Goal: Information Seeking & Learning: Learn about a topic

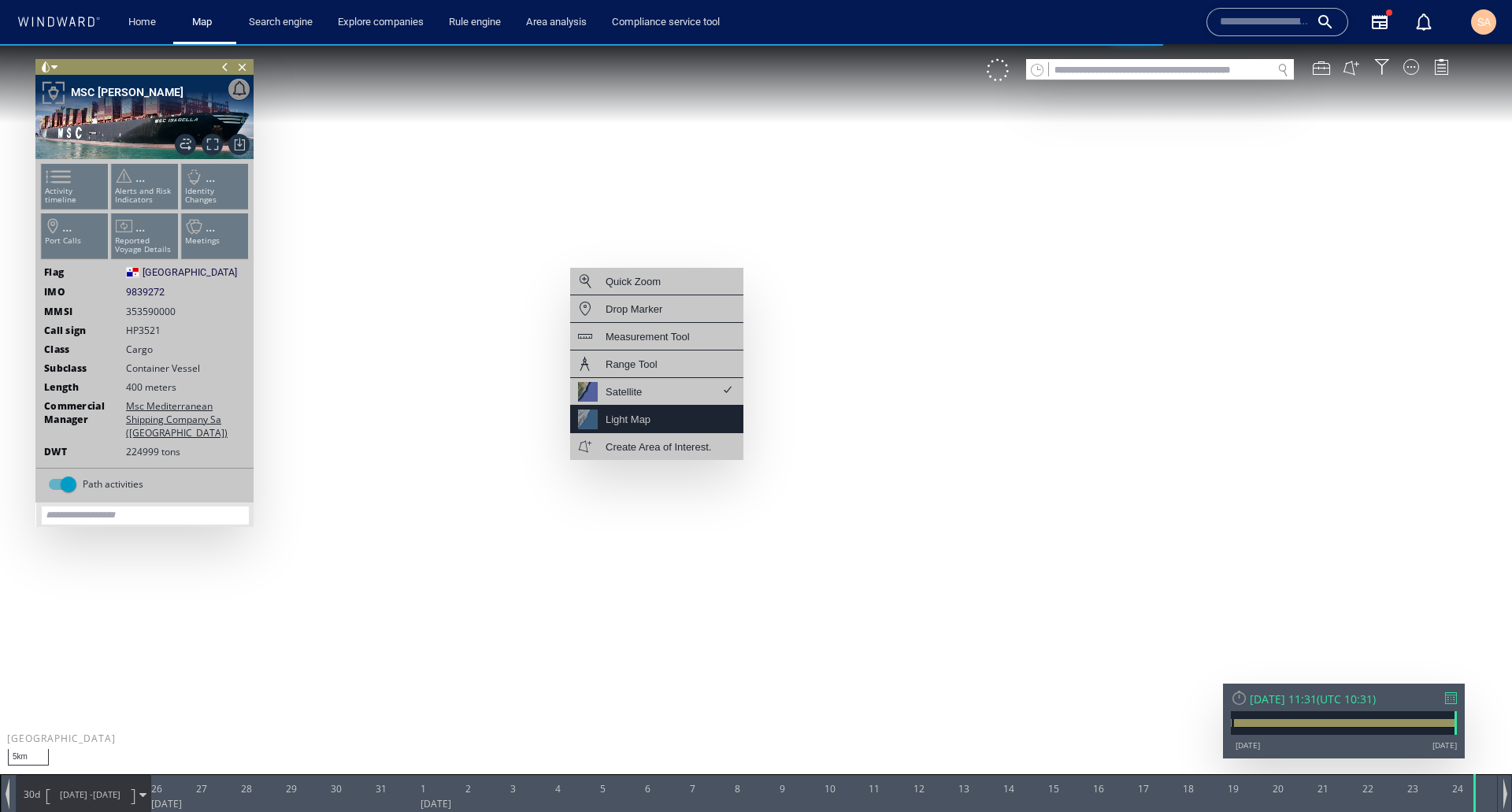
click at [632, 422] on div "Light Map" at bounding box center [629, 419] width 45 height 20
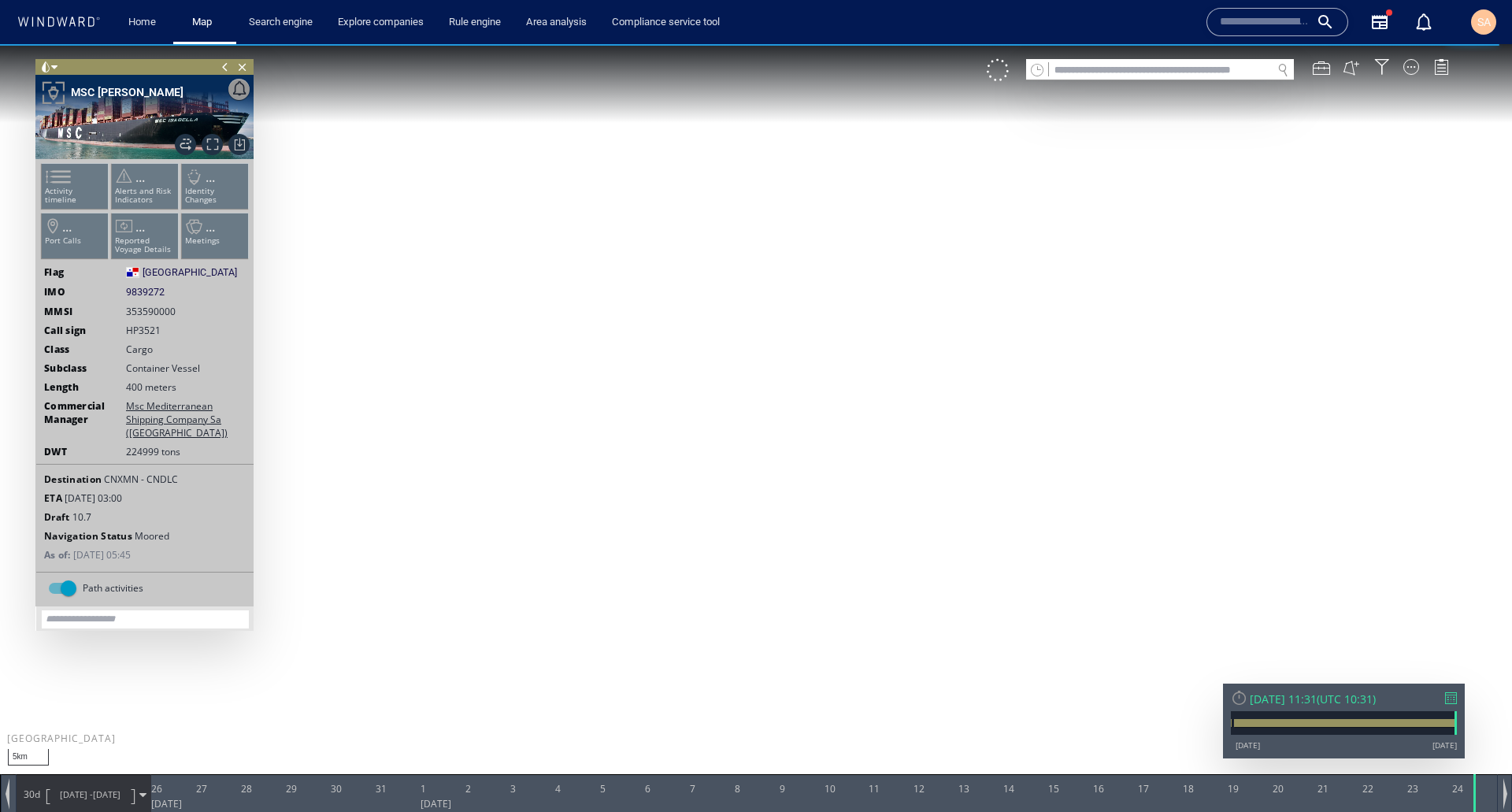
drag, startPoint x: 612, startPoint y: 493, endPoint x: 580, endPoint y: 488, distance: 32.4
click at [580, 488] on canvas "Map" at bounding box center [756, 420] width 1512 height 752
drag, startPoint x: 731, startPoint y: 564, endPoint x: 906, endPoint y: 459, distance: 204.1
click at [906, 459] on canvas "Map" at bounding box center [756, 420] width 1512 height 752
drag, startPoint x: 651, startPoint y: 332, endPoint x: 641, endPoint y: 486, distance: 154.3
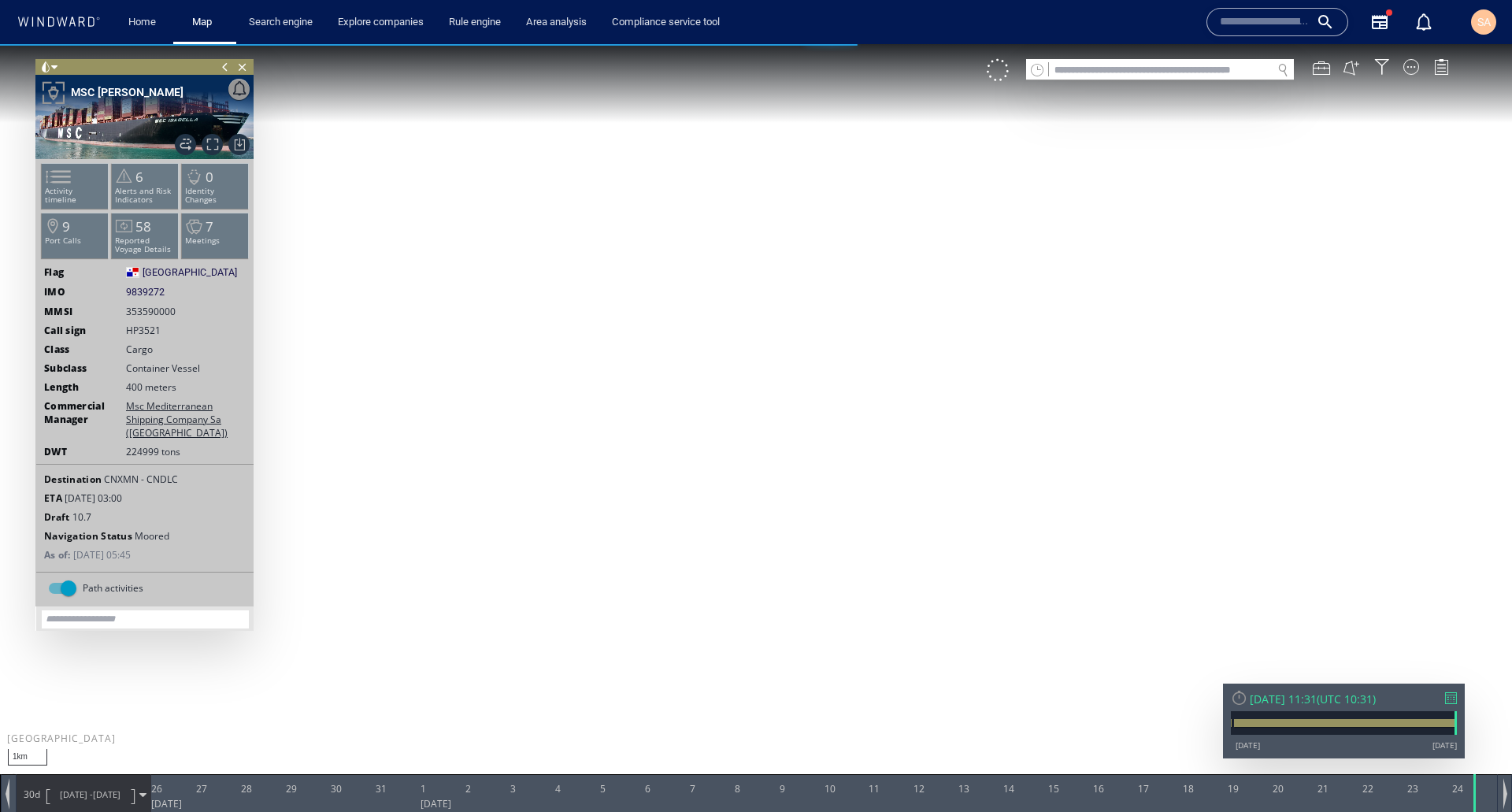
click at [641, 486] on canvas "Map" at bounding box center [756, 420] width 1512 height 752
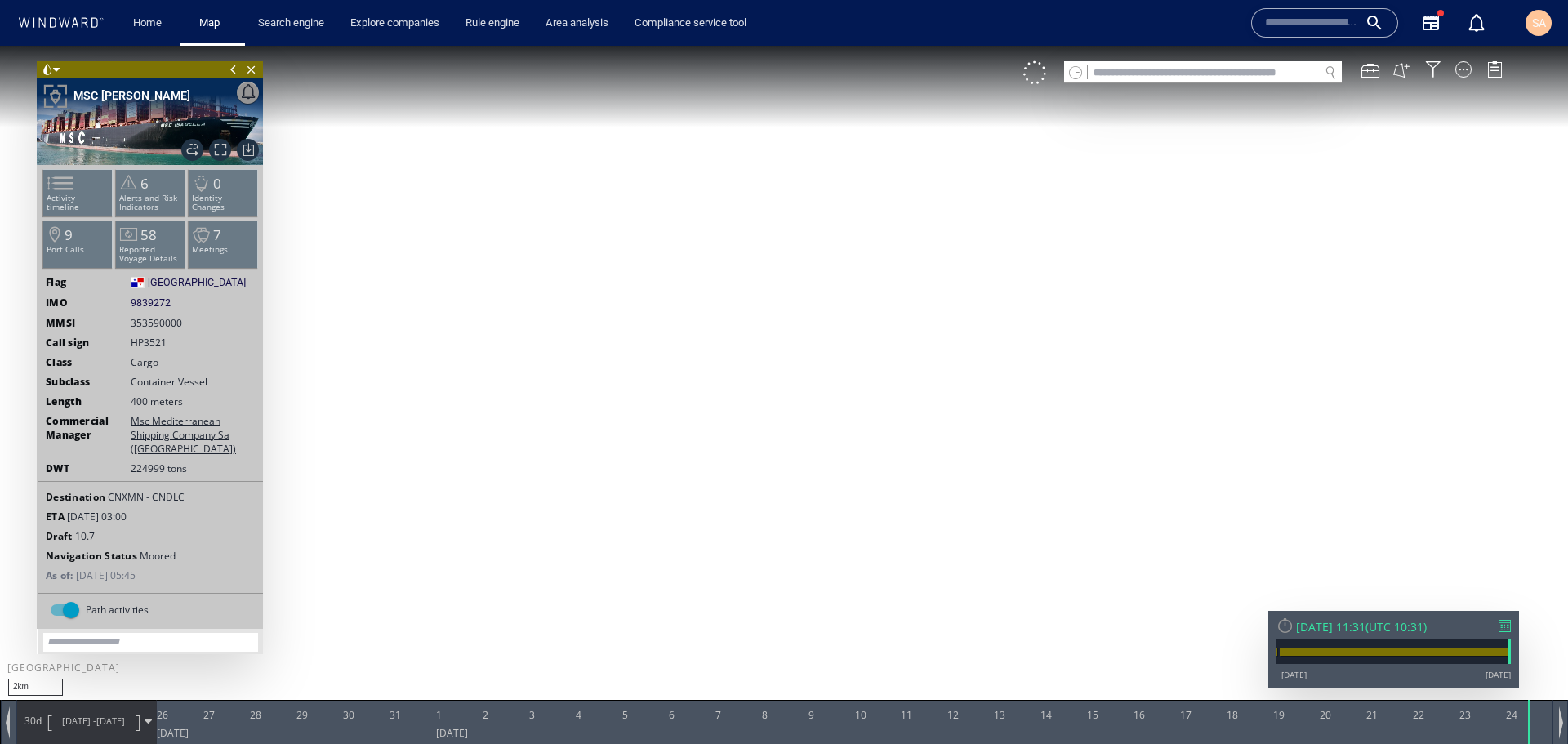
drag, startPoint x: 751, startPoint y: 546, endPoint x: 512, endPoint y: 457, distance: 255.0
click at [512, 457] on canvas "Map" at bounding box center [784, 387] width 1568 height 682
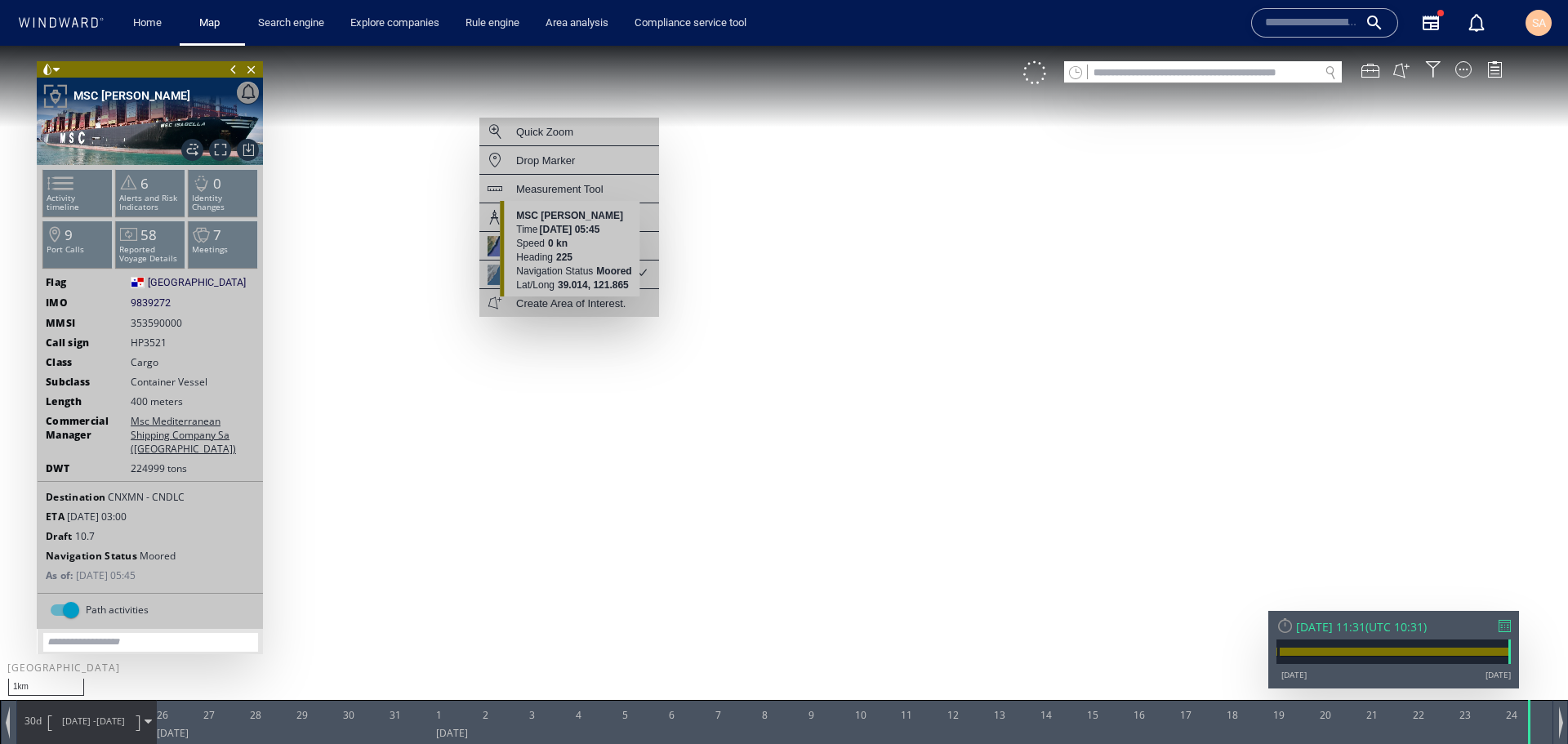
click at [562, 243] on div "Speed 0 kn" at bounding box center [573, 244] width 116 height 14
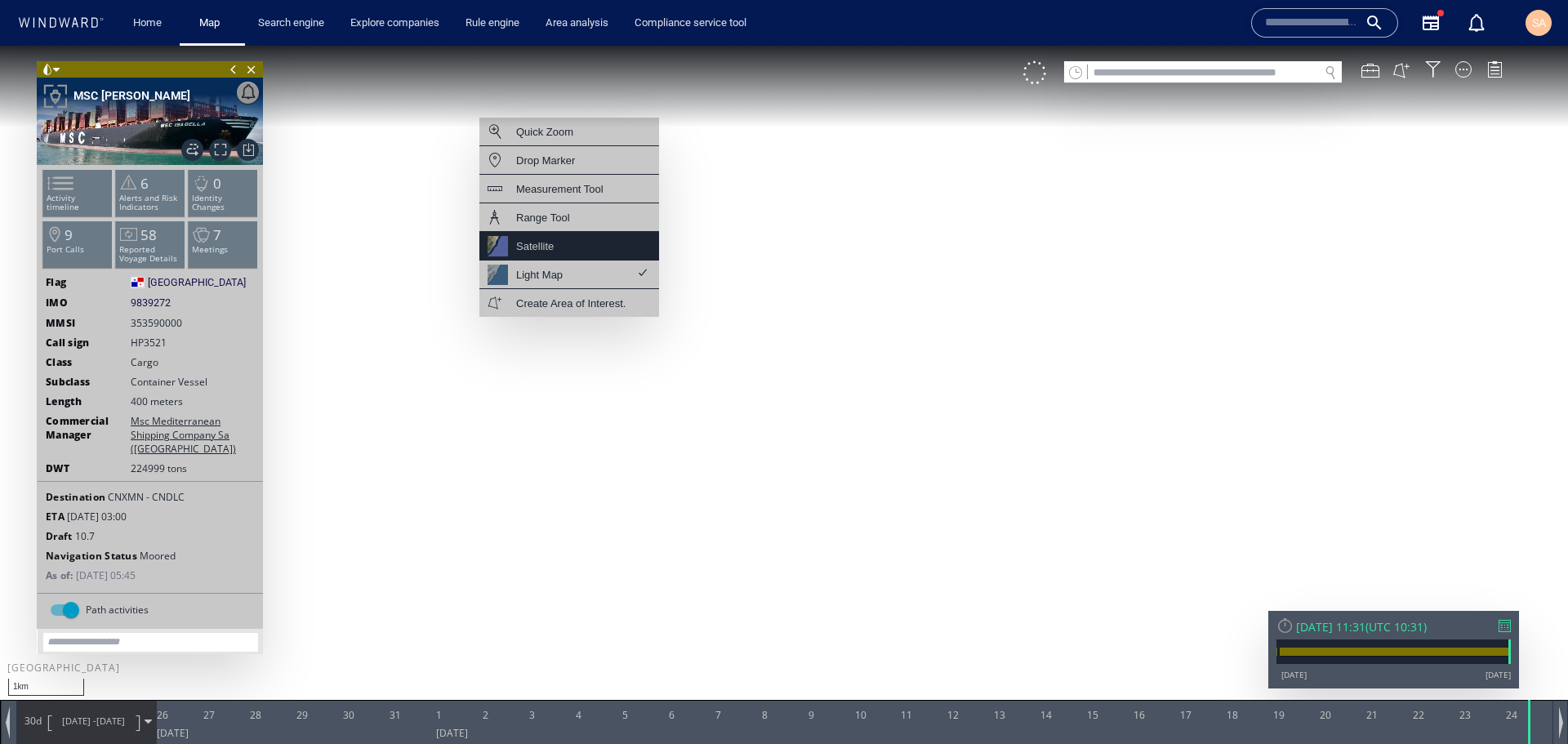
click at [481, 251] on div "Satellite" at bounding box center [569, 246] width 180 height 28
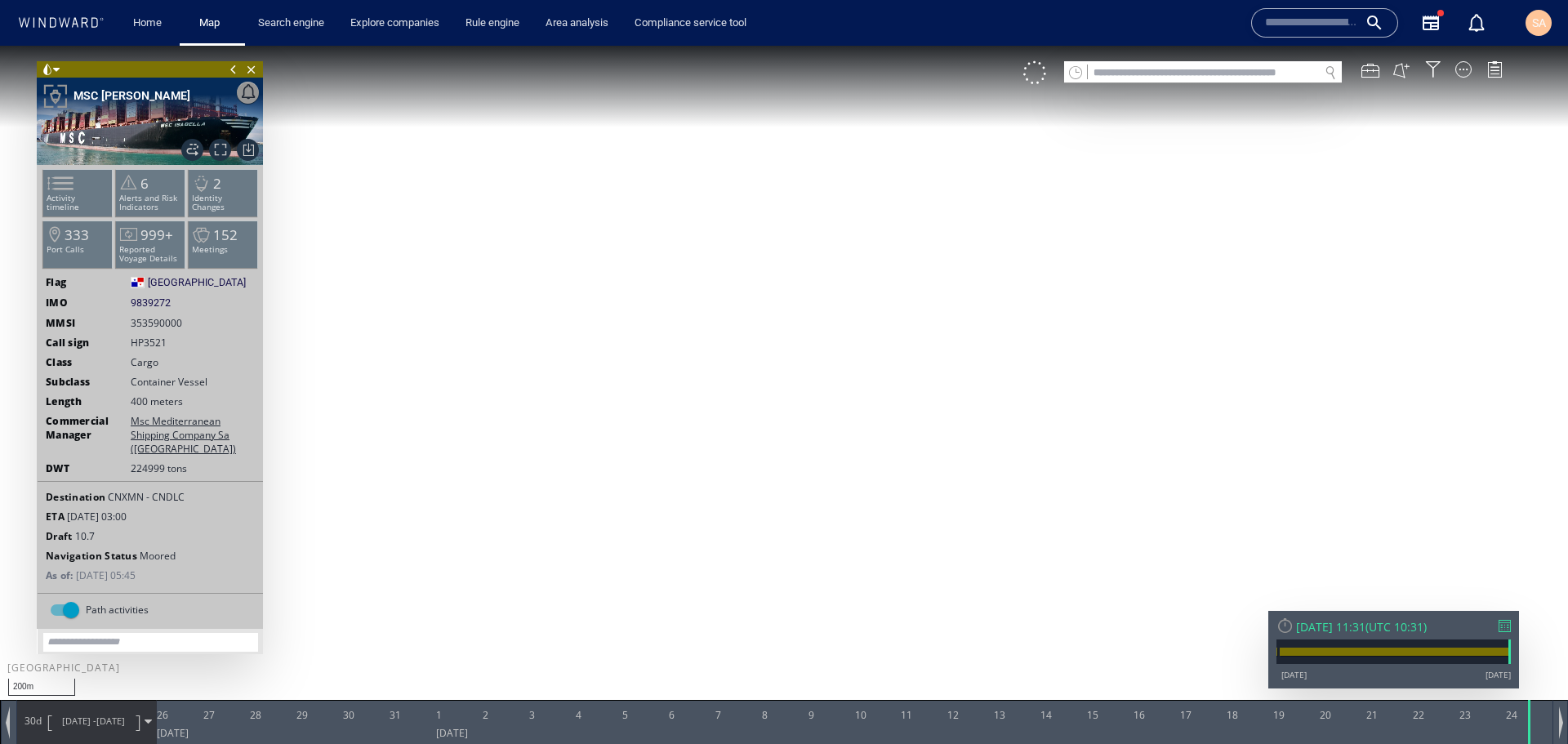
drag, startPoint x: 638, startPoint y: 339, endPoint x: 649, endPoint y: 415, distance: 76.8
click at [649, 415] on canvas "Map" at bounding box center [784, 387] width 1568 height 682
drag, startPoint x: 678, startPoint y: 566, endPoint x: 619, endPoint y: 354, distance: 220.1
click at [619, 354] on canvas "Map" at bounding box center [784, 387] width 1568 height 682
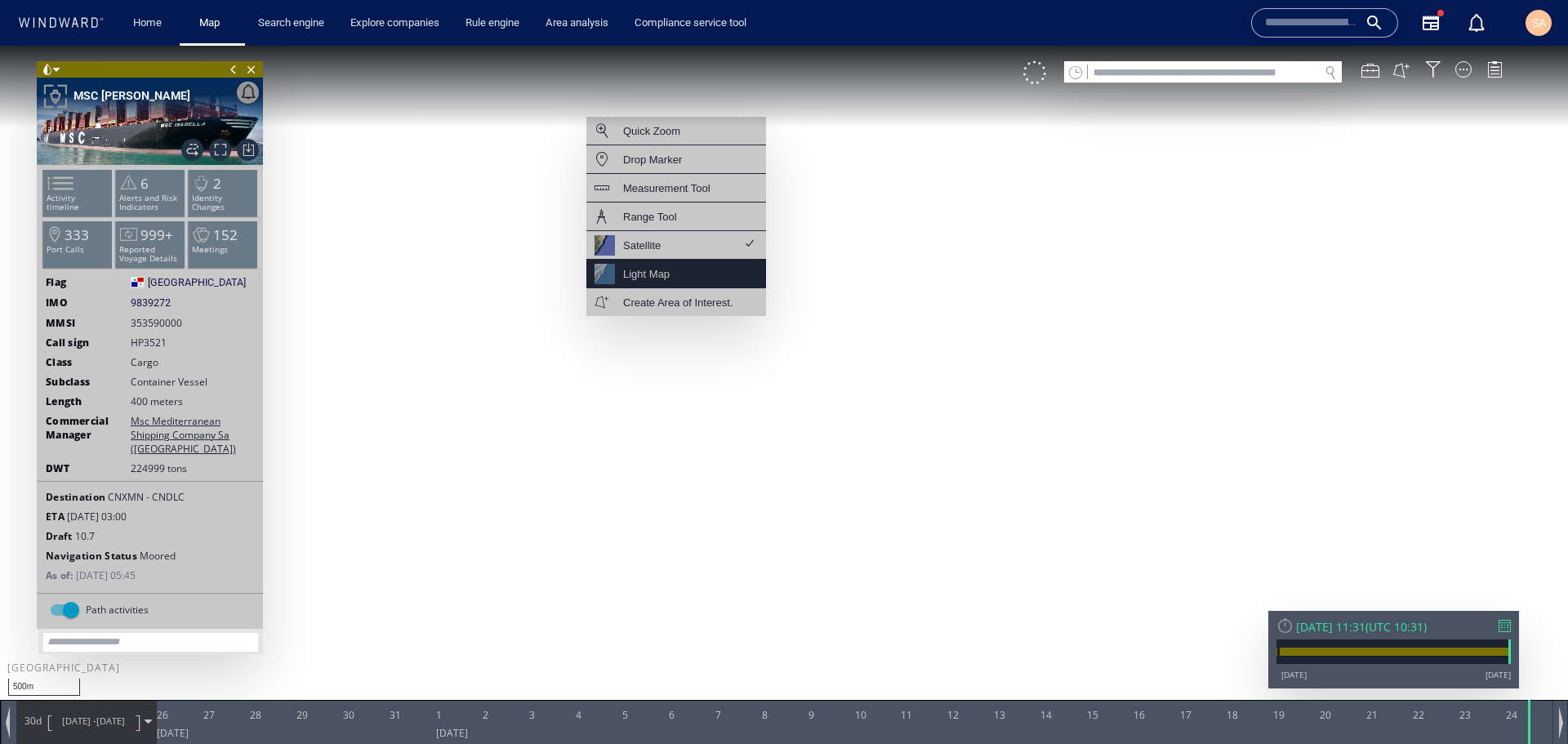
click at [675, 280] on div "Light Map" at bounding box center [676, 273] width 180 height 28
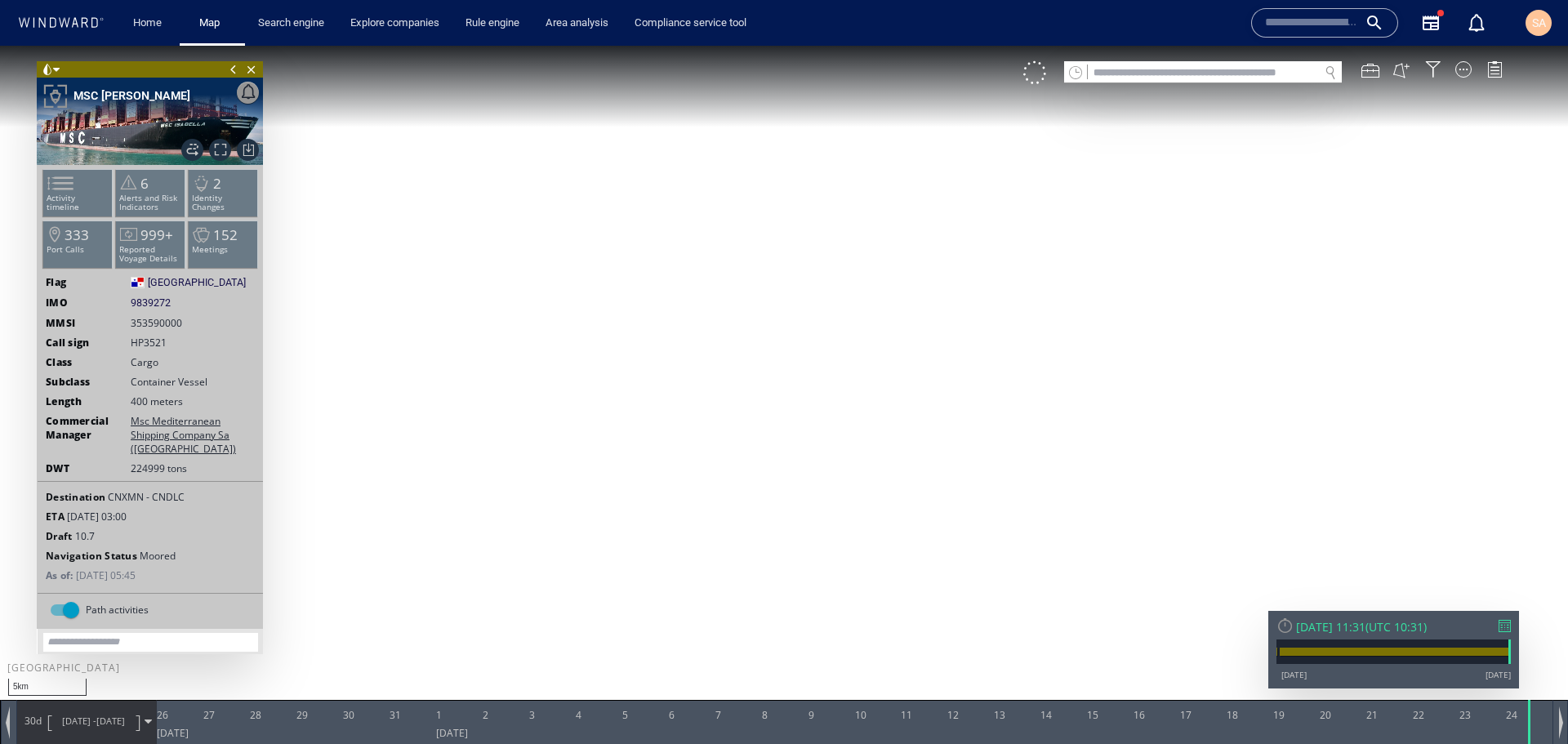
drag, startPoint x: 1071, startPoint y: 509, endPoint x: 764, endPoint y: 269, distance: 389.7
click at [766, 269] on canvas "Map" at bounding box center [784, 387] width 1568 height 682
drag, startPoint x: 813, startPoint y: 356, endPoint x: 777, endPoint y: 334, distance: 42.2
click at [779, 336] on canvas "Map" at bounding box center [784, 387] width 1568 height 682
drag, startPoint x: 922, startPoint y: 525, endPoint x: 752, endPoint y: 317, distance: 268.6
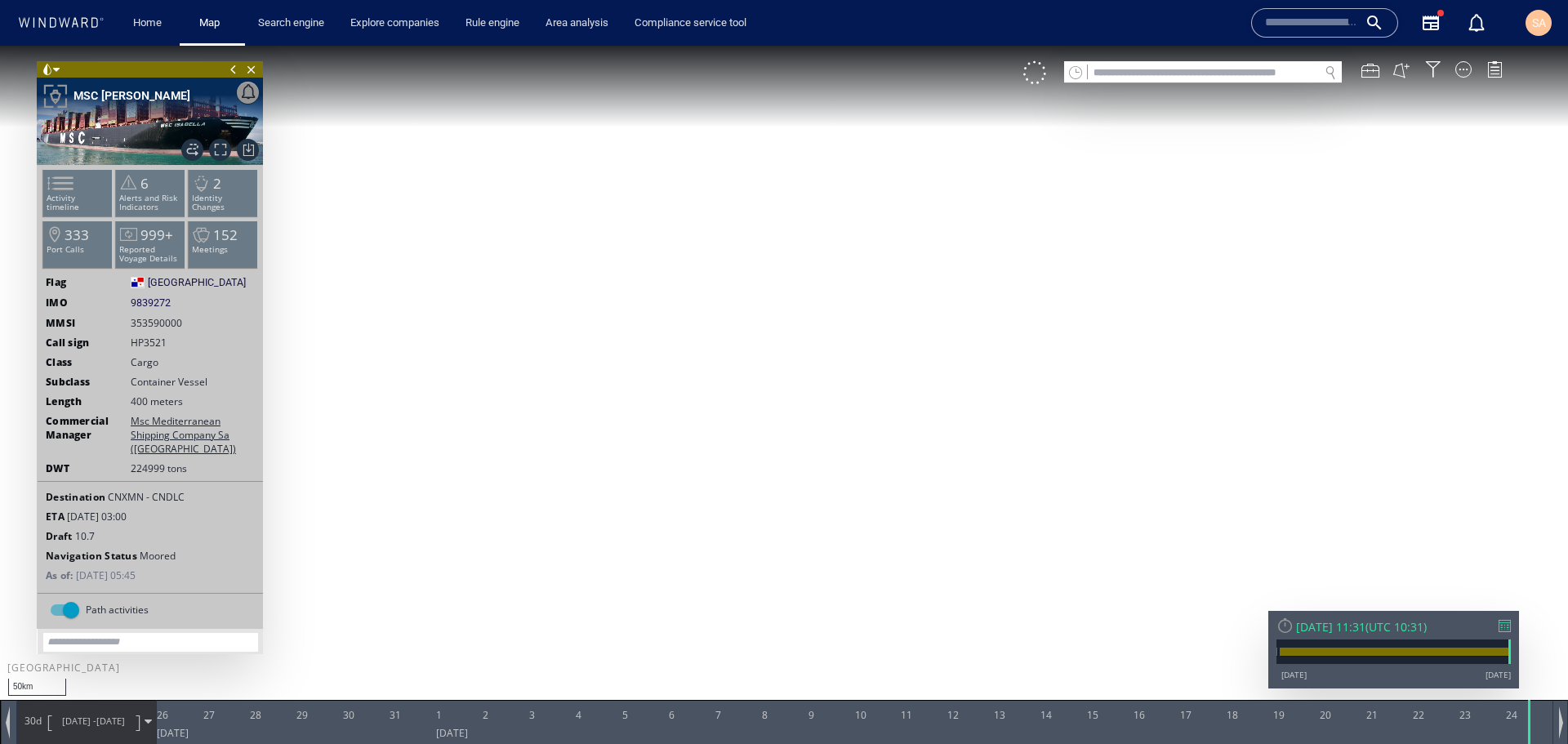
click at [752, 317] on canvas "Map" at bounding box center [784, 387] width 1568 height 682
drag, startPoint x: 795, startPoint y: 331, endPoint x: 788, endPoint y: 421, distance: 90.3
click at [788, 421] on canvas "Map" at bounding box center [784, 387] width 1568 height 682
